Goal: Task Accomplishment & Management: Manage account settings

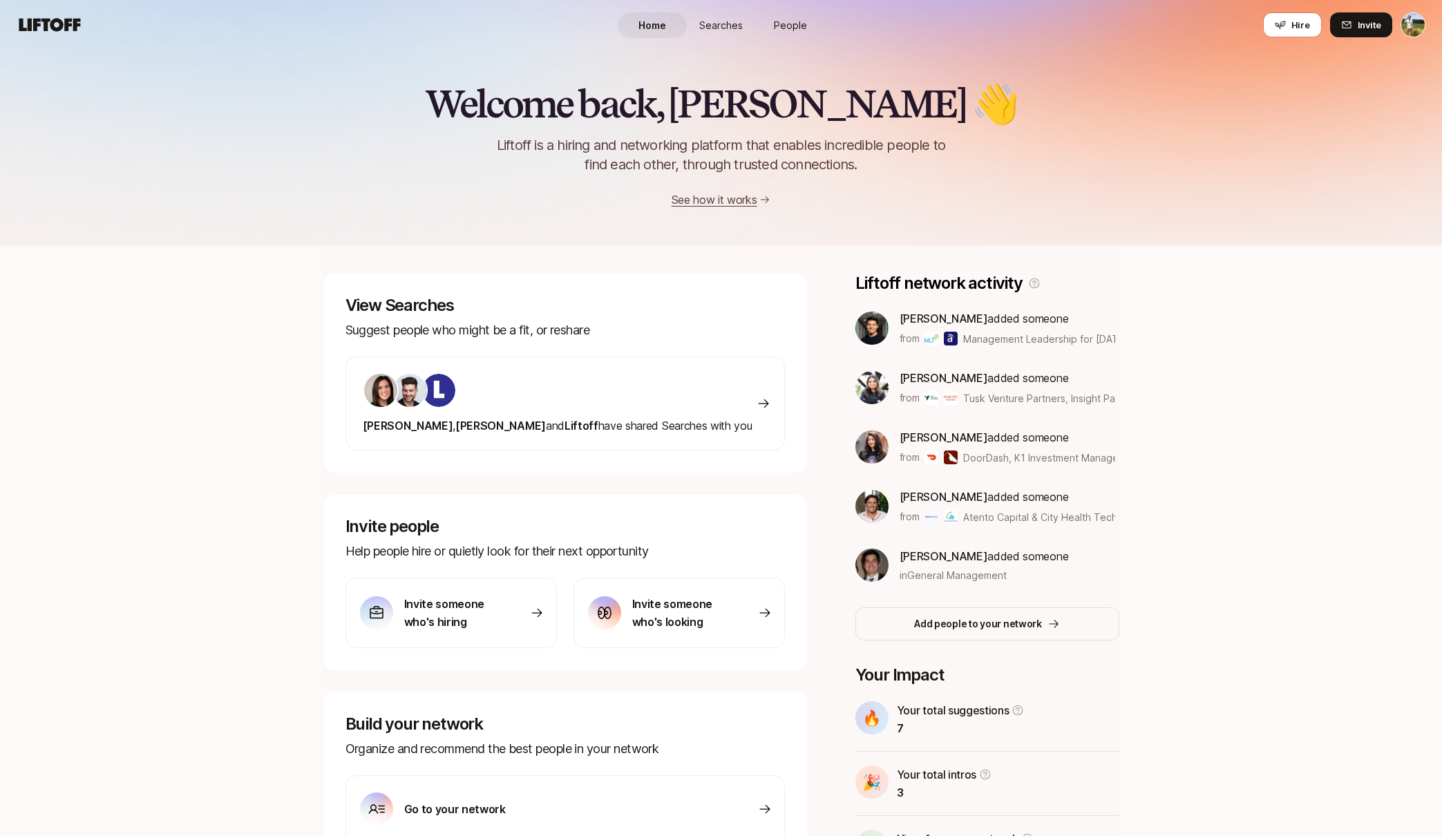
click at [1408, 20] on html "Home Searches People Hire Home Searches People Hire Hire Invite Welcome back, […" at bounding box center [721, 418] width 1442 height 836
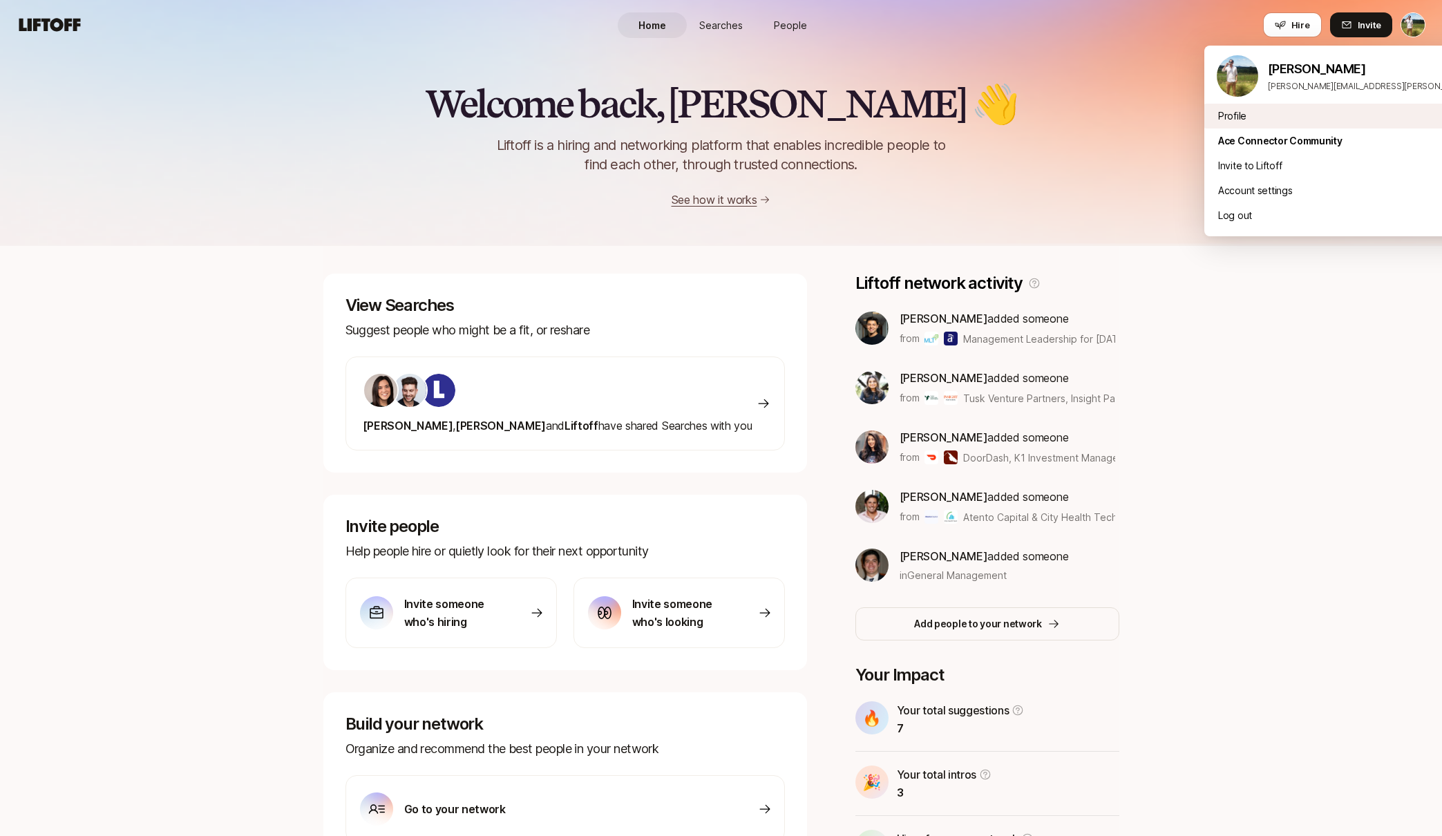
click at [1283, 118] on div "Profile" at bounding box center [1376, 116] width 342 height 25
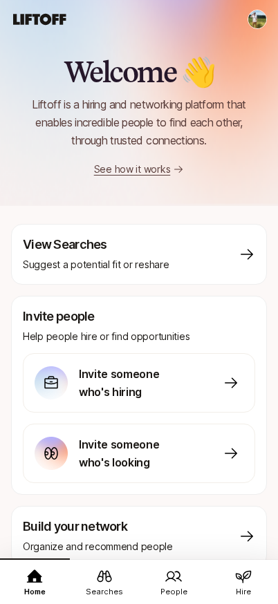
click at [254, 15] on html "Home Searches People Hire Home Searches People Hire Hire Invite Welcome 👋 Lifto…" at bounding box center [139, 302] width 278 height 604
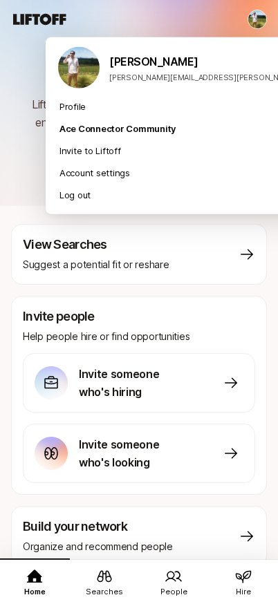
click at [254, 15] on html "Home Searches People Hire Home Searches People Hire Hire Invite Welcome 👋 Lifto…" at bounding box center [139, 302] width 278 height 604
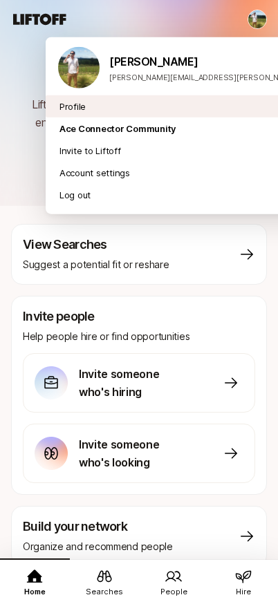
click at [149, 108] on div "Profile" at bounding box center [207, 106] width 323 height 22
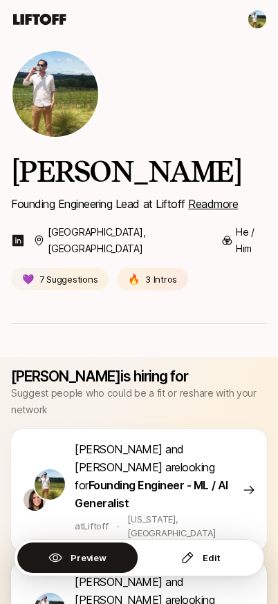
click at [211, 573] on p "Tyler and Eleanor Morgan are looking for Founding Product Engineer" at bounding box center [156, 600] width 162 height 54
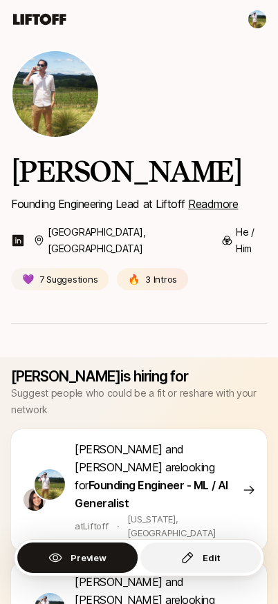
click at [214, 563] on p "Edit" at bounding box center [210, 558] width 17 height 14
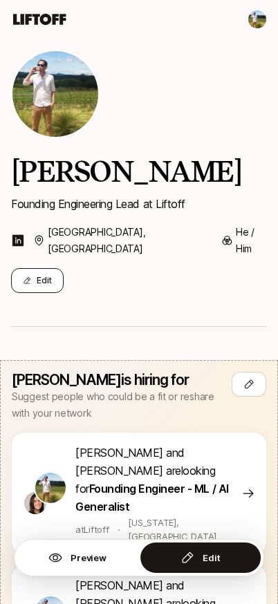
click at [52, 268] on button "Edit" at bounding box center [37, 280] width 53 height 25
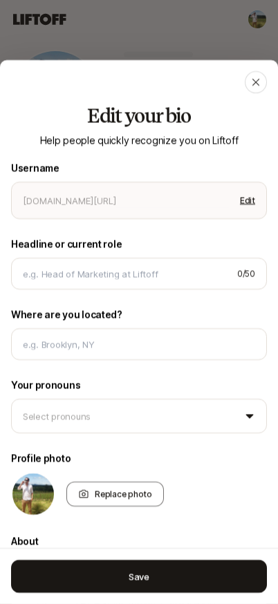
type textarea "x"
type input "tyler"
type input "Founding Engineering Lead at Liftoff"
type input "[GEOGRAPHIC_DATA], [GEOGRAPHIC_DATA]"
type textarea "Strong full-stack product engineer and people manager with extensive experience…"
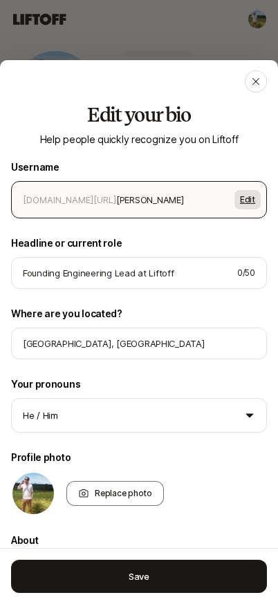
click at [253, 207] on button "Edit" at bounding box center [247, 199] width 26 height 19
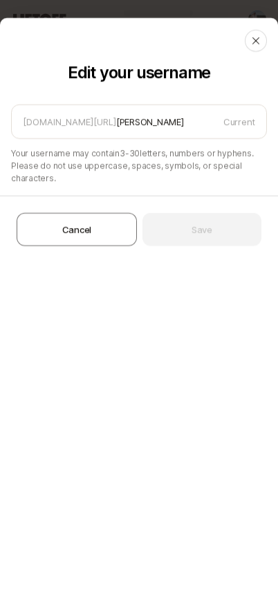
type textarea "x"
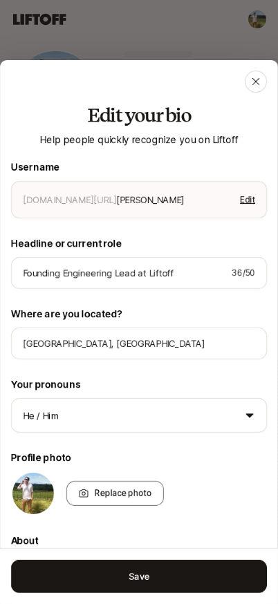
click at [250, 203] on button "Edit" at bounding box center [247, 199] width 26 height 19
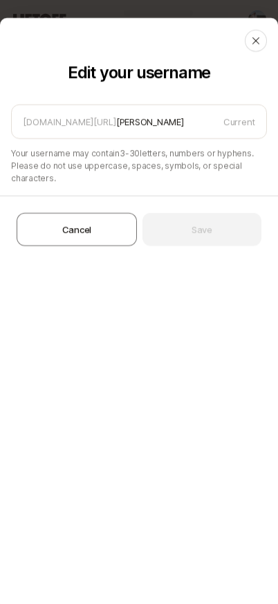
drag, startPoint x: 228, startPoint y: 48, endPoint x: 206, endPoint y: 13, distance: 41.0
click at [206, 13] on div at bounding box center [139, 302] width 278 height 604
click at [208, 8] on div at bounding box center [139, 302] width 278 height 604
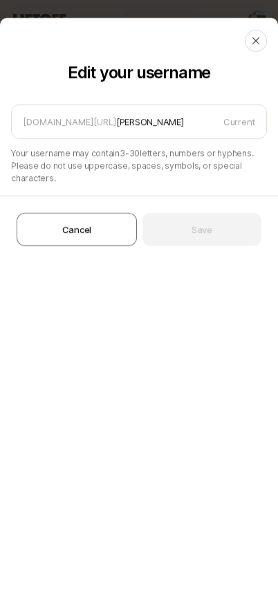
click at [208, 8] on div at bounding box center [139, 302] width 278 height 604
type textarea "x"
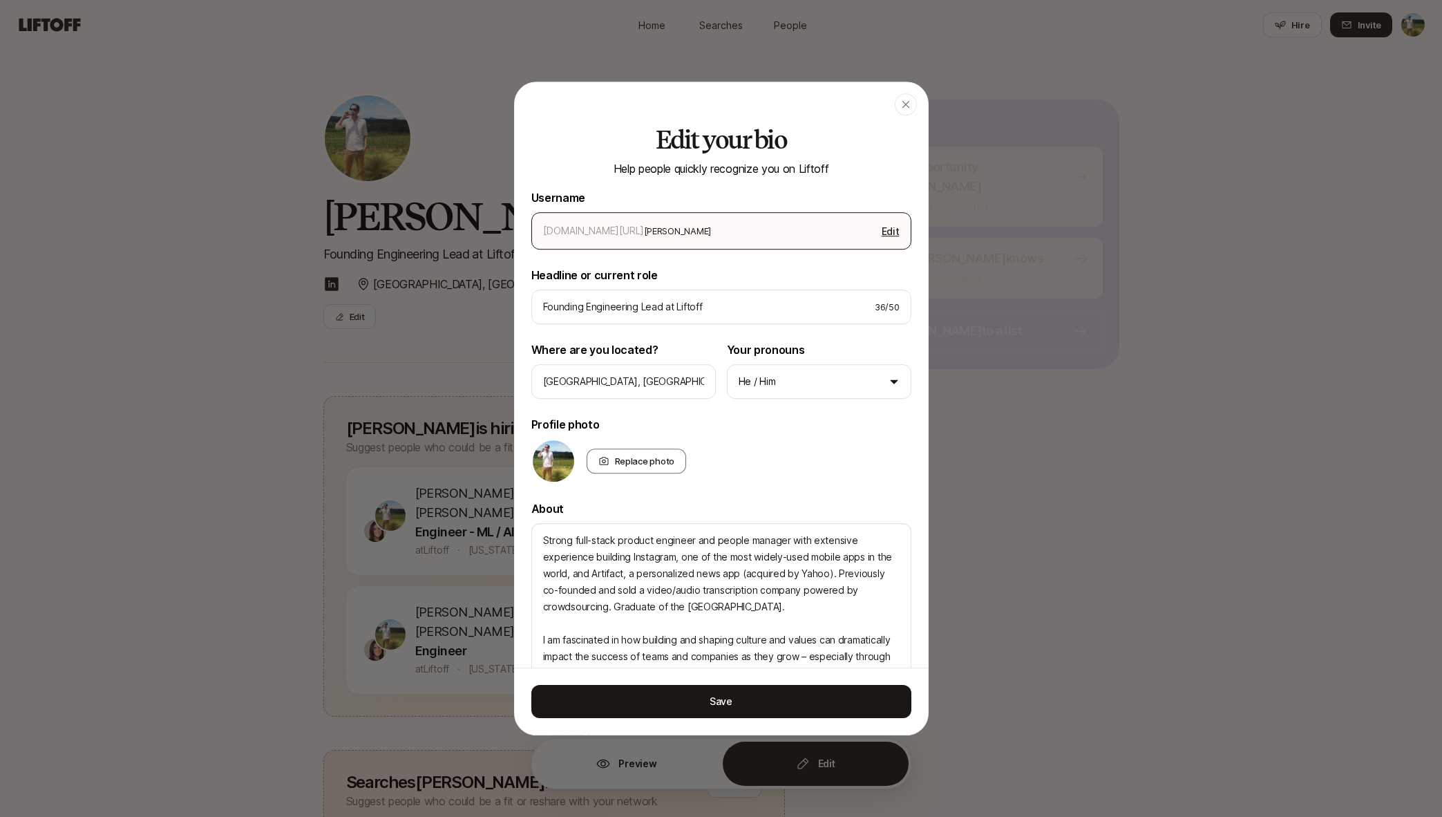
type textarea "x"
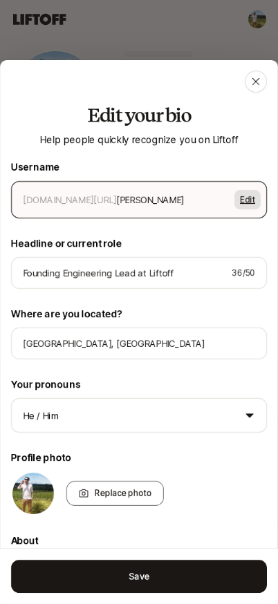
drag, startPoint x: 844, startPoint y: 246, endPoint x: 249, endPoint y: 192, distance: 597.4
click at [249, 192] on button "Edit" at bounding box center [247, 199] width 26 height 19
